Goal: Information Seeking & Learning: Learn about a topic

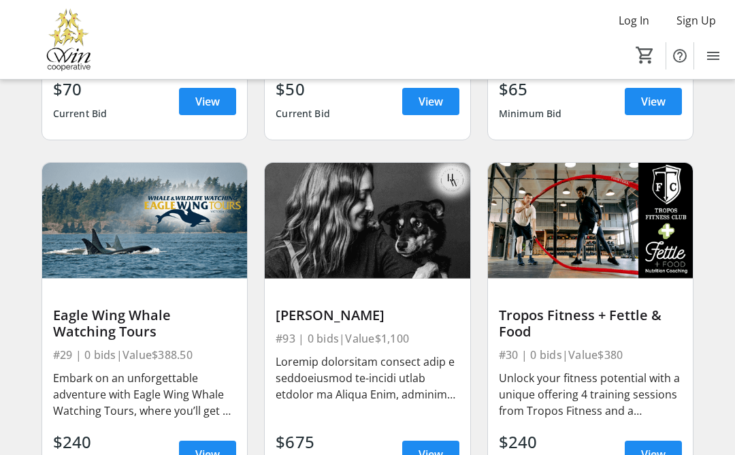
scroll to position [4556, 0]
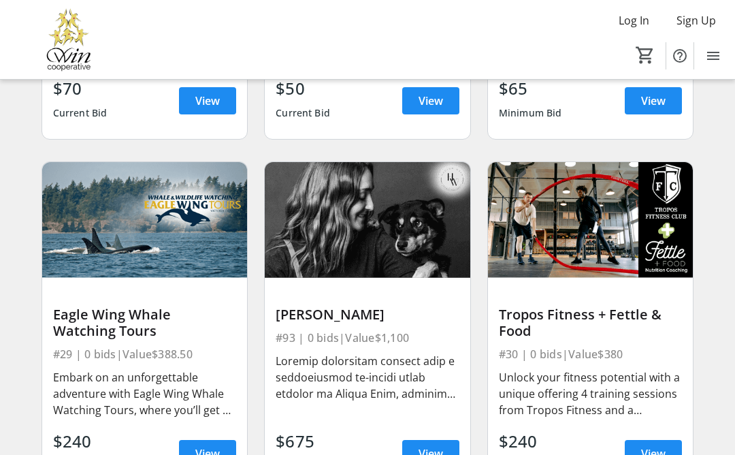
click at [342, 319] on div "[PERSON_NAME]" at bounding box center [368, 314] width 184 height 16
click at [382, 223] on img at bounding box center [368, 220] width 206 height 116
click at [433, 454] on span "View" at bounding box center [431, 453] width 25 height 16
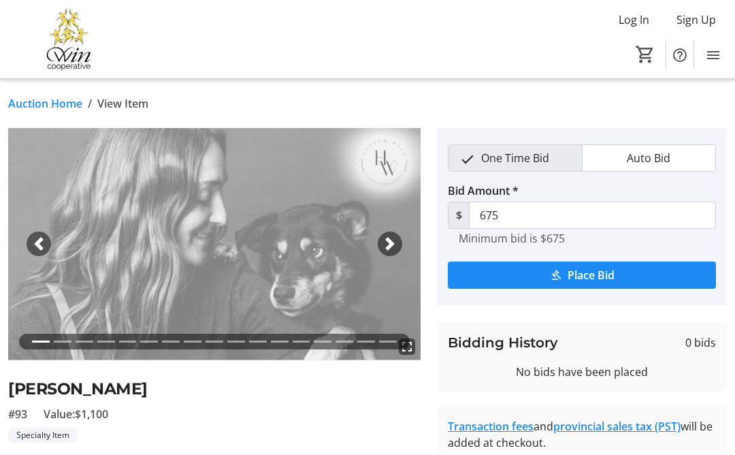
scroll to position [1, 0]
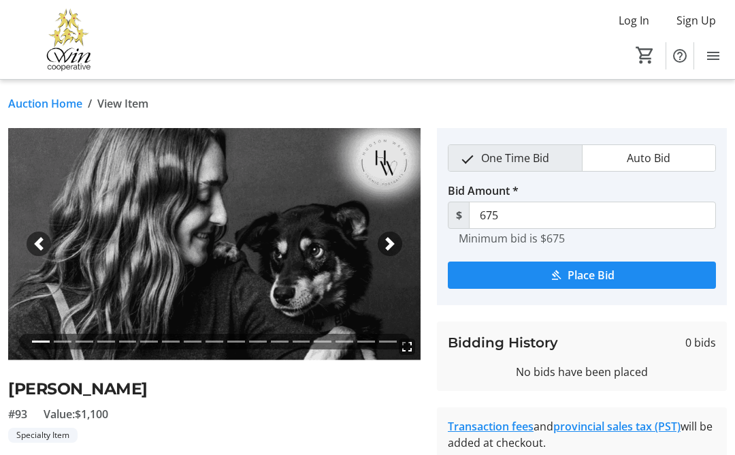
click at [388, 240] on span "button" at bounding box center [390, 244] width 14 height 14
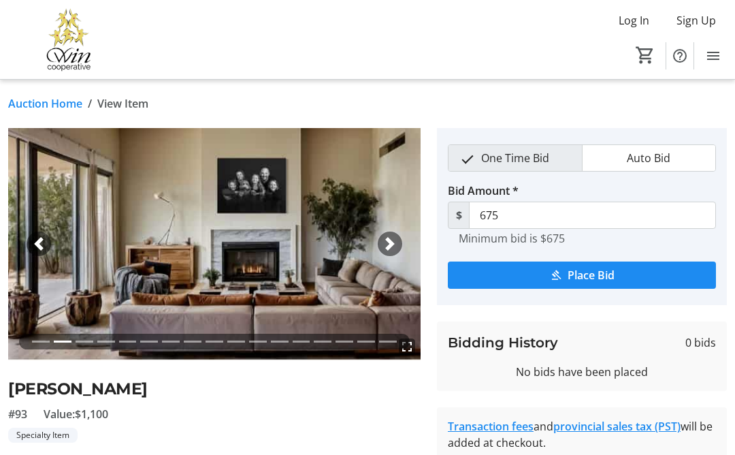
click at [393, 238] on span "button" at bounding box center [390, 244] width 14 height 14
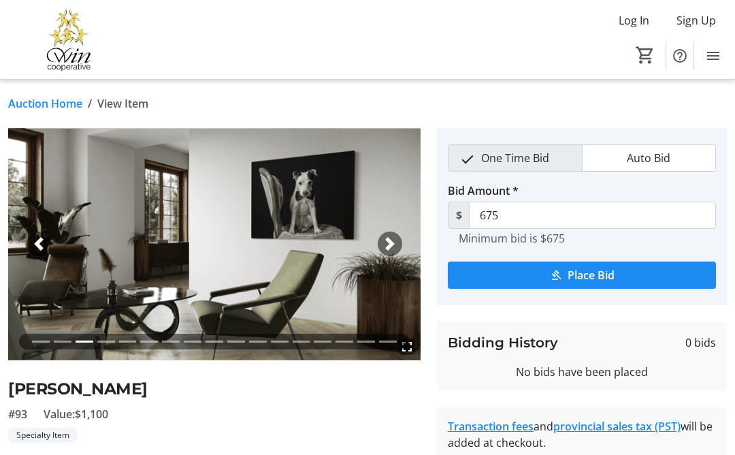
click at [393, 242] on span "button" at bounding box center [390, 244] width 14 height 14
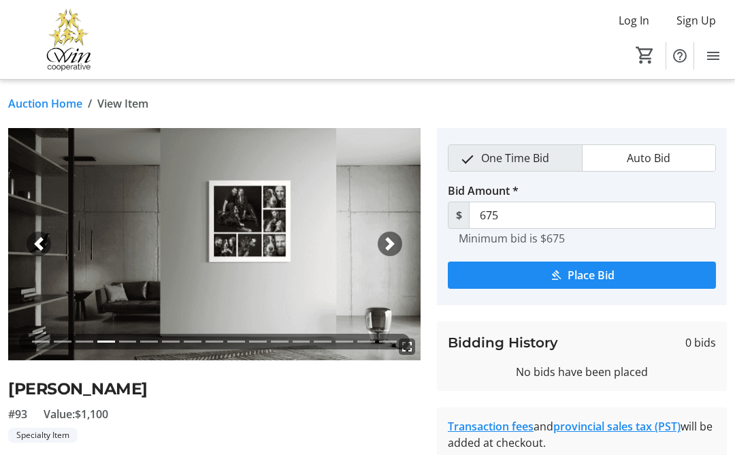
click at [393, 238] on span "button" at bounding box center [390, 244] width 14 height 14
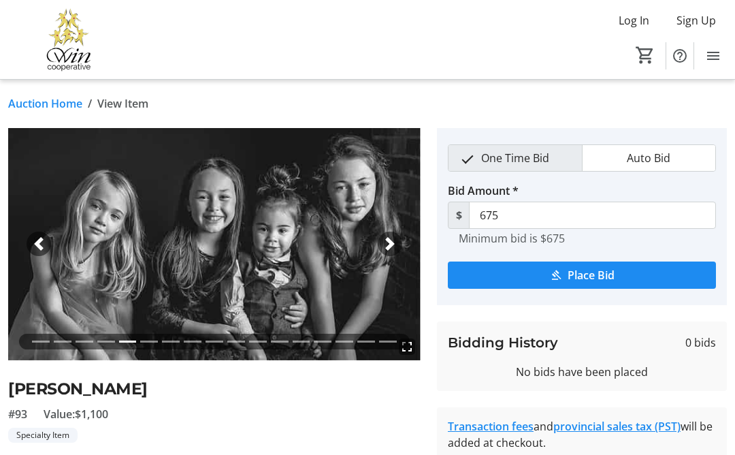
click at [392, 235] on div "Next" at bounding box center [390, 243] width 25 height 25
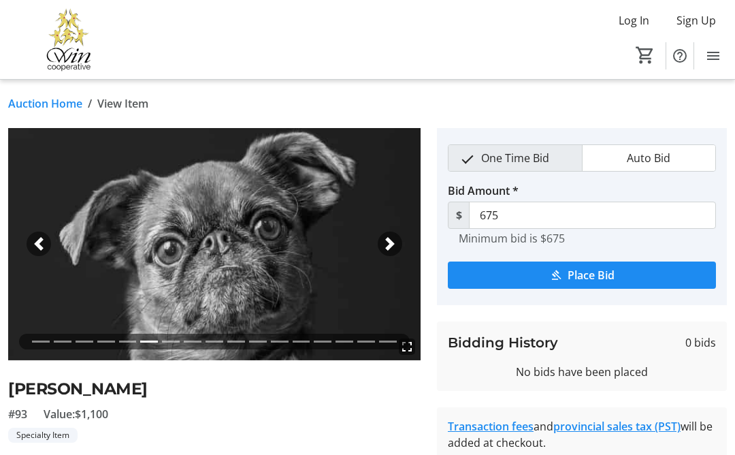
click at [393, 236] on div "Next" at bounding box center [390, 243] width 25 height 25
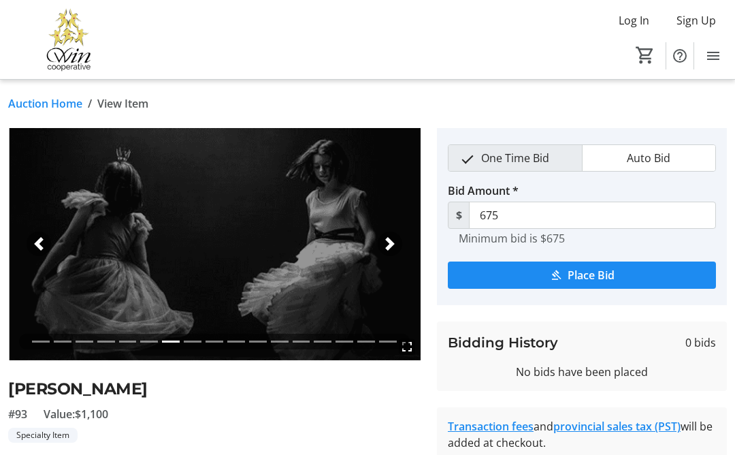
click at [391, 239] on span "button" at bounding box center [390, 244] width 14 height 14
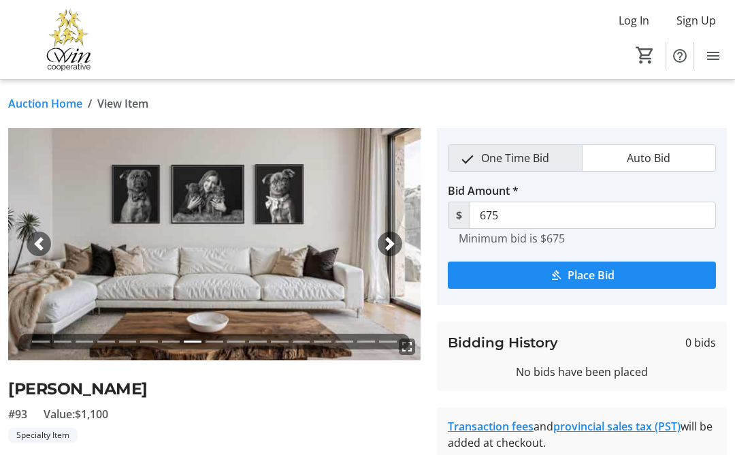
click at [389, 241] on span "button" at bounding box center [390, 244] width 14 height 14
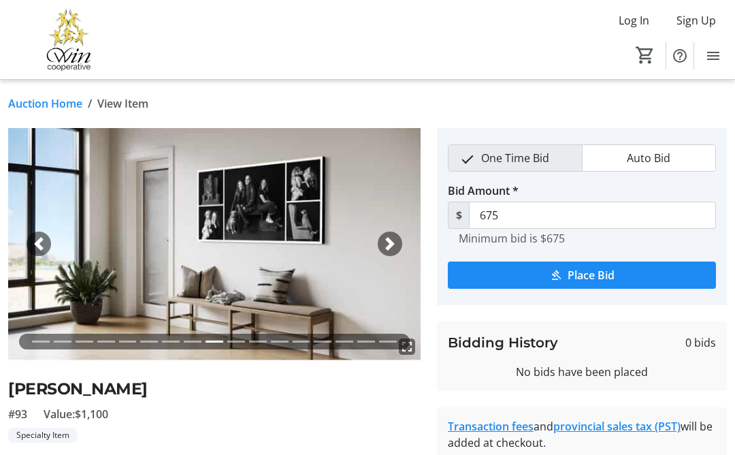
click at [387, 240] on span "button" at bounding box center [390, 244] width 14 height 14
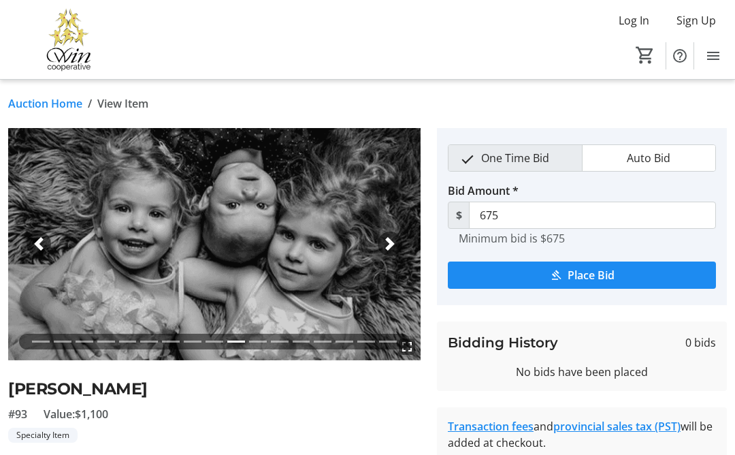
click at [391, 242] on span "button" at bounding box center [390, 244] width 14 height 14
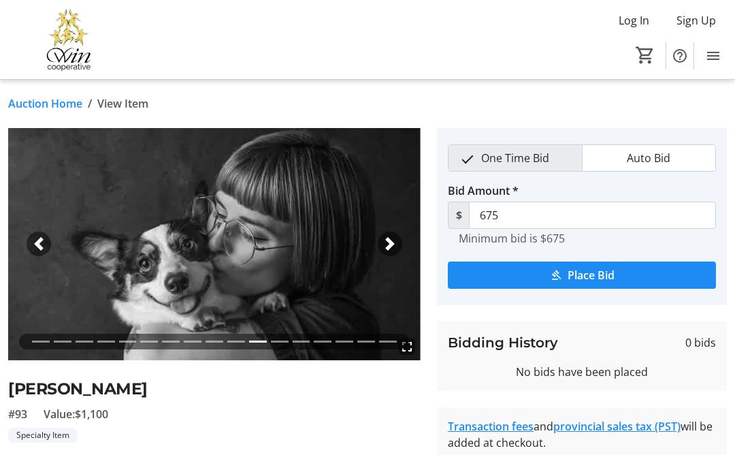
click at [391, 240] on span "button" at bounding box center [390, 244] width 14 height 14
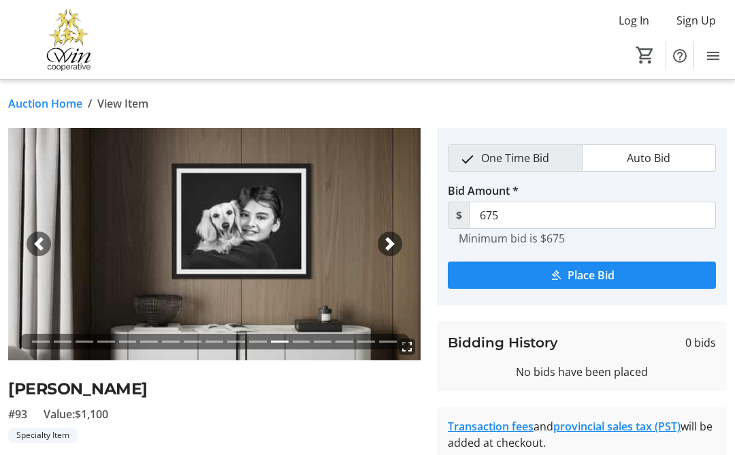
click at [392, 242] on span "button" at bounding box center [390, 244] width 14 height 14
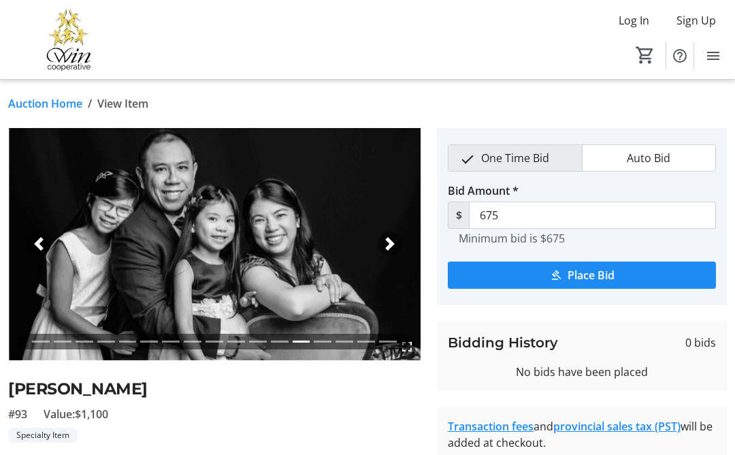
click at [391, 241] on span "button" at bounding box center [390, 244] width 14 height 14
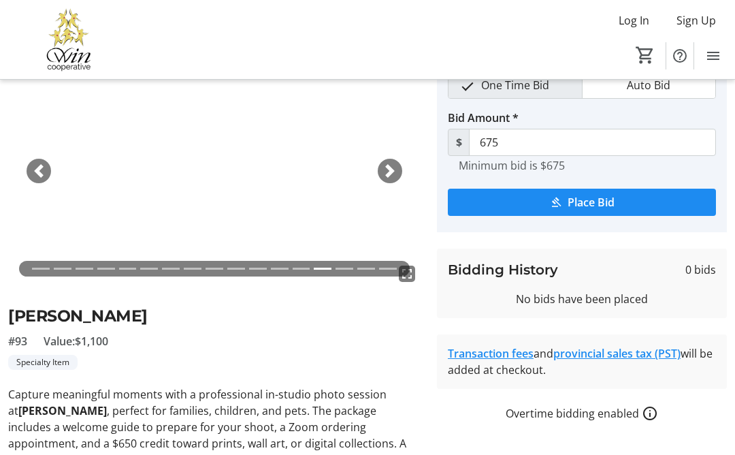
scroll to position [0, 0]
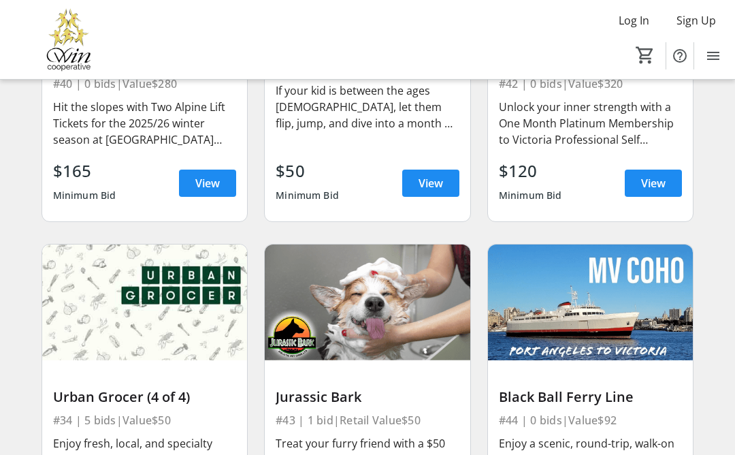
scroll to position [5875, 0]
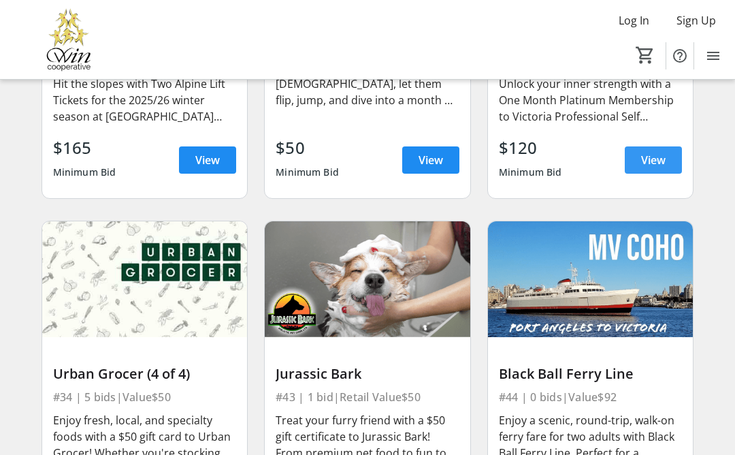
click at [653, 163] on span "View" at bounding box center [653, 160] width 25 height 16
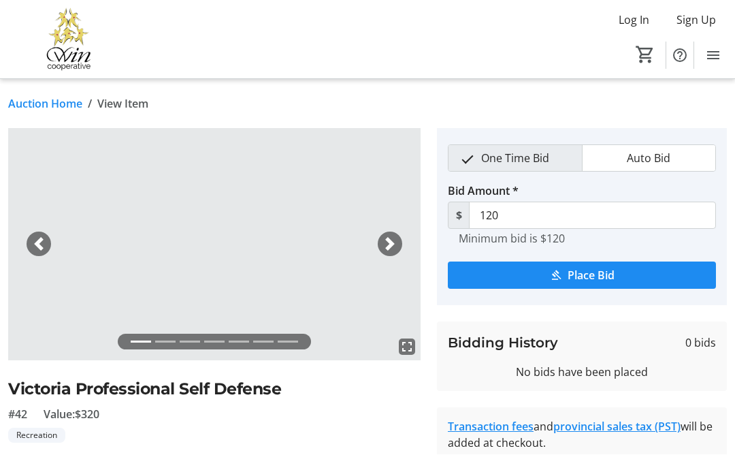
scroll to position [1, 0]
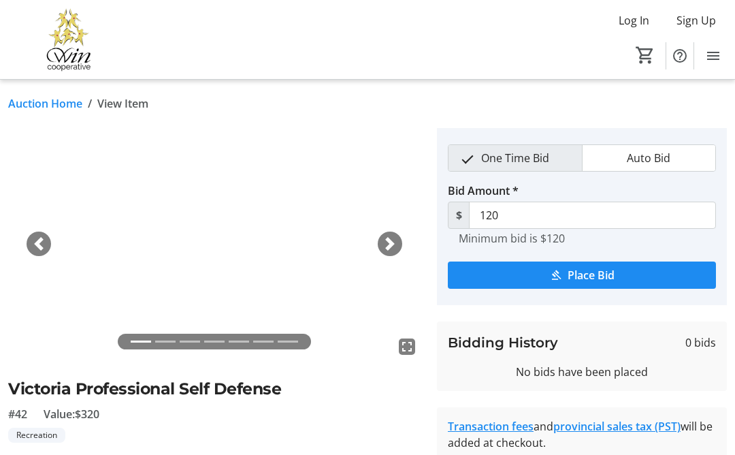
click at [394, 244] on span "button" at bounding box center [390, 244] width 14 height 14
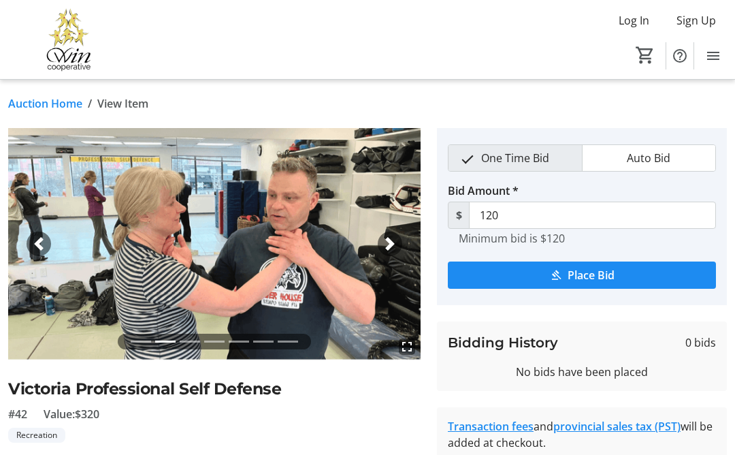
click at [393, 242] on span "button" at bounding box center [390, 244] width 14 height 14
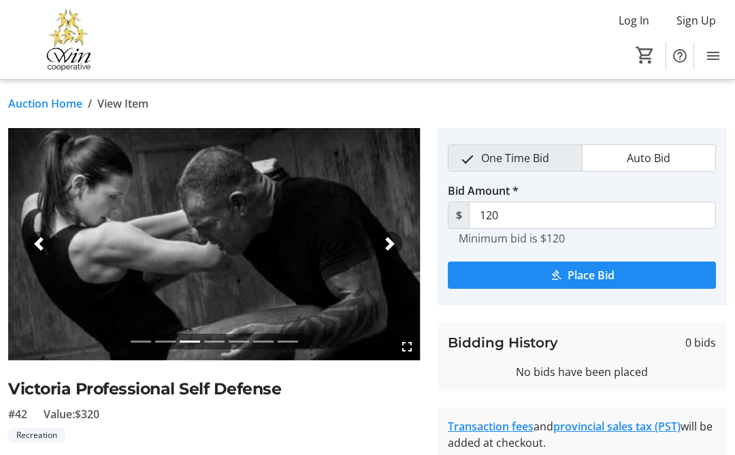
click at [393, 240] on span "button" at bounding box center [390, 244] width 14 height 14
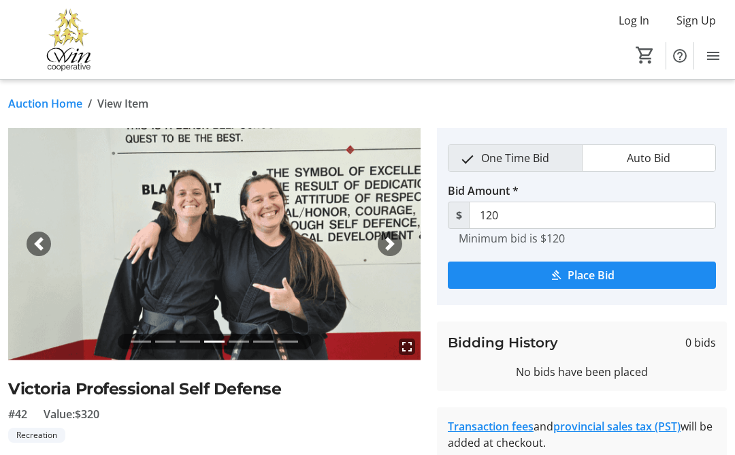
click at [393, 242] on span "button" at bounding box center [390, 244] width 14 height 14
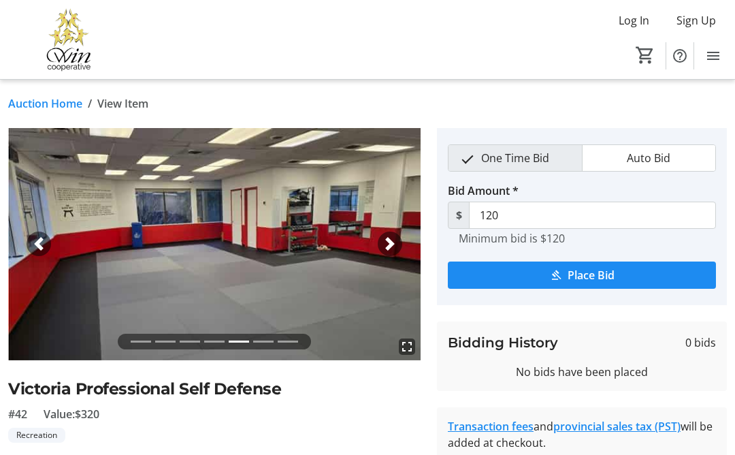
click at [391, 241] on span "button" at bounding box center [390, 244] width 14 height 14
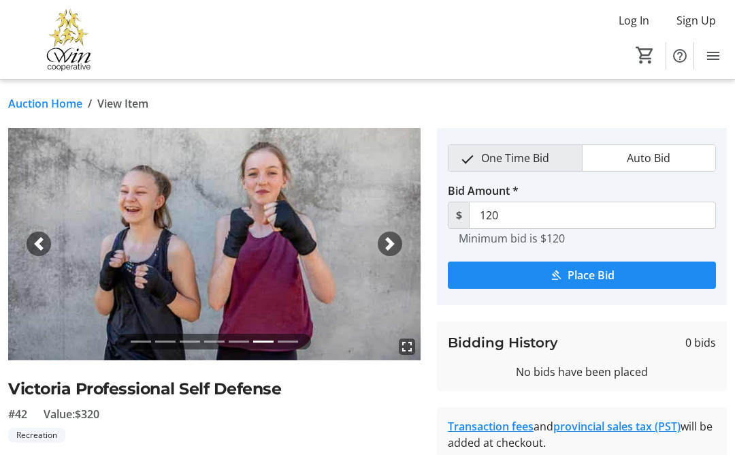
click at [392, 235] on div "Next" at bounding box center [390, 243] width 25 height 25
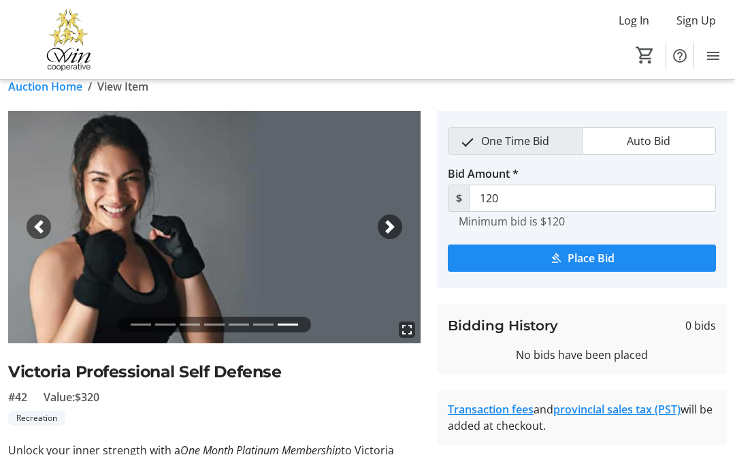
scroll to position [0, 0]
